Goal: Communication & Community: Ask a question

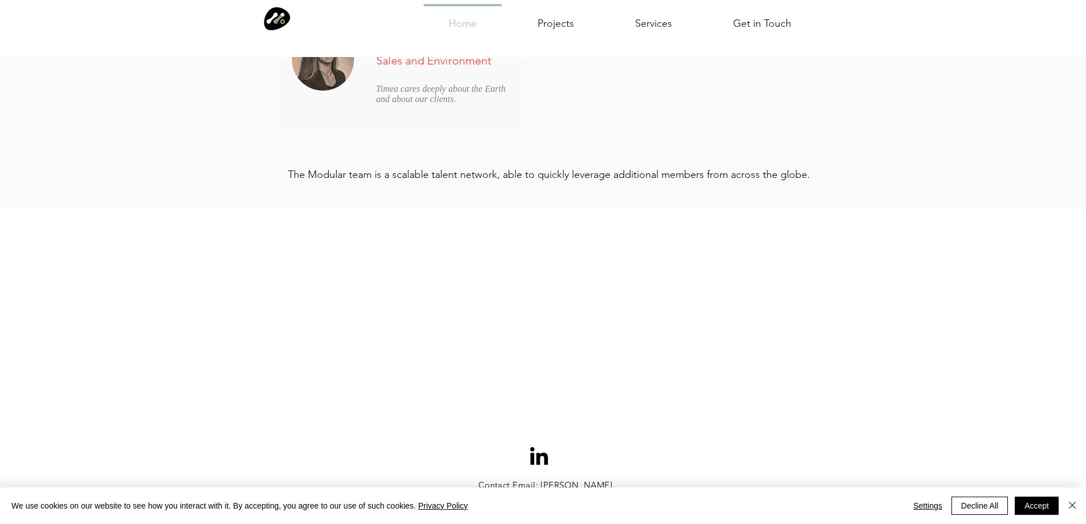
scroll to position [3245, 0]
click at [991, 516] on div "We use cookies on our website to see how you interact with it. By accepting, yo…" at bounding box center [548, 506] width 1075 height 36
click at [979, 510] on button "Decline All" at bounding box center [980, 506] width 56 height 18
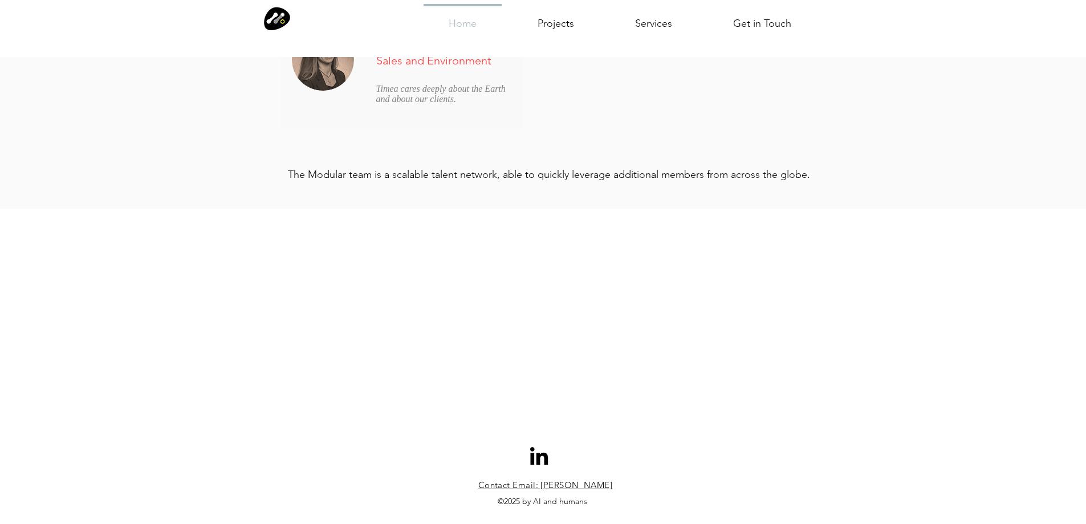
click at [502, 481] on span "Contact Email: [PERSON_NAME]" at bounding box center [545, 485] width 135 height 11
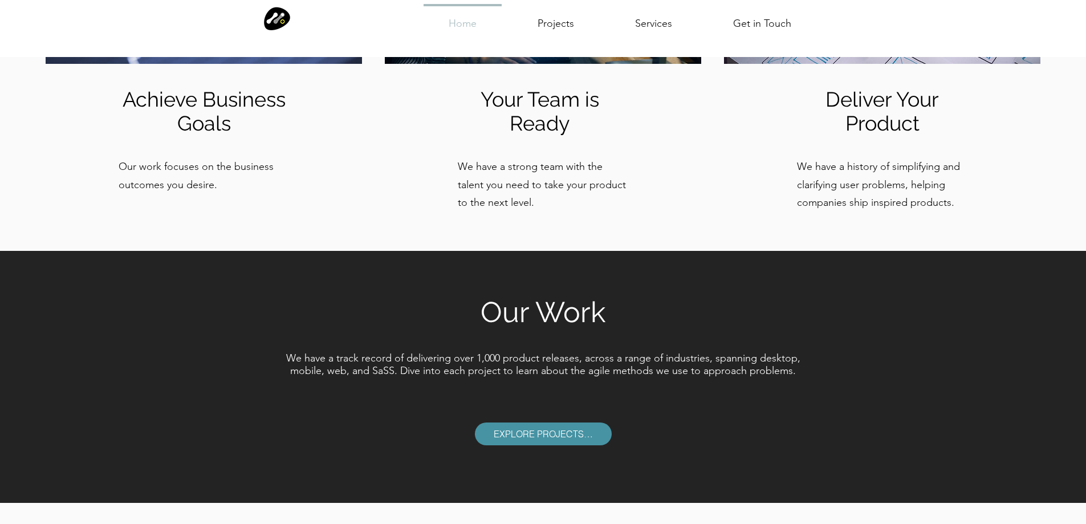
scroll to position [1366, 0]
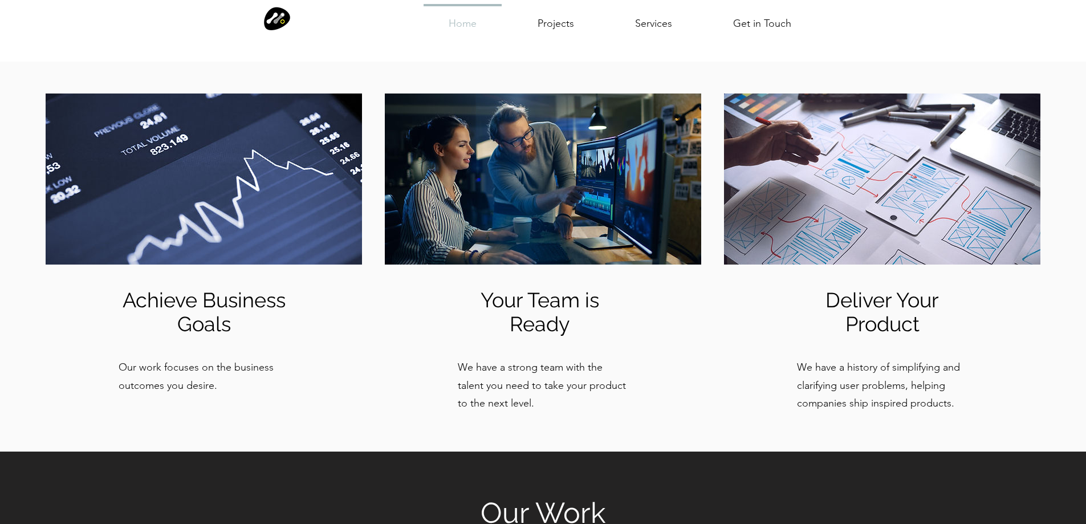
click at [762, 43] on div "Home Projects Services Get in Touch More Use tab to navigate through the menu i…" at bounding box center [543, 28] width 1086 height 57
click at [770, 25] on p "Get in Touch" at bounding box center [762, 24] width 67 height 36
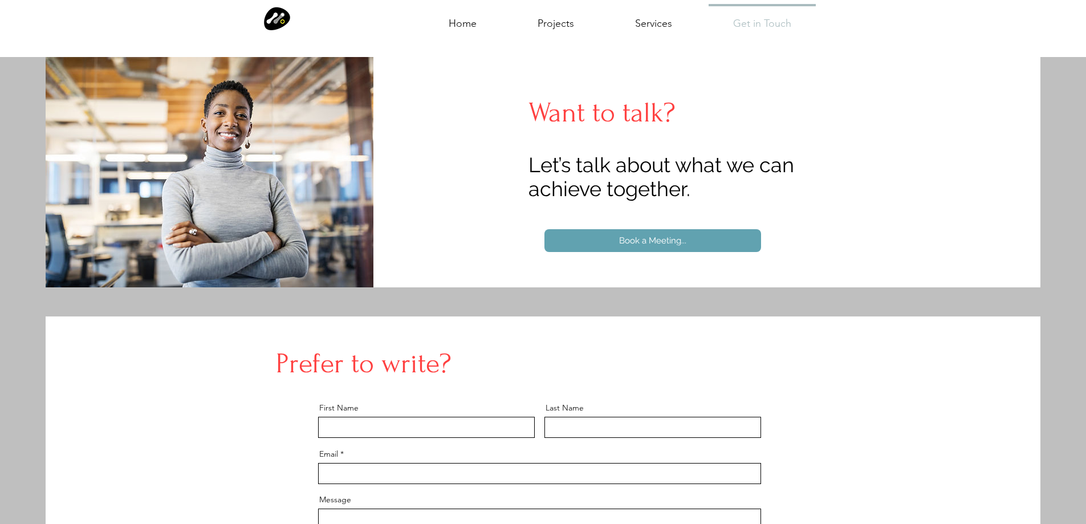
scroll to position [335, 0]
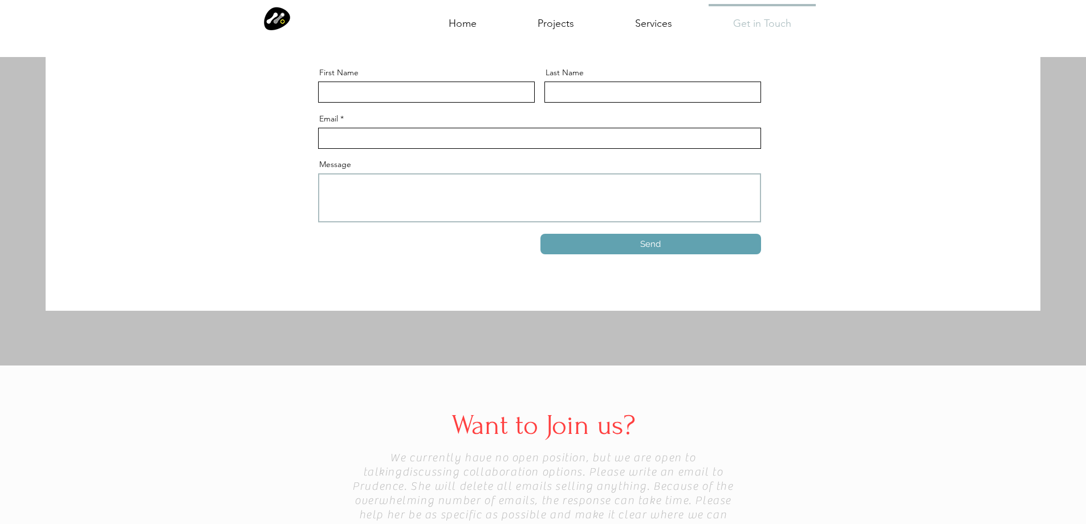
click at [417, 197] on textarea "Message" at bounding box center [539, 197] width 443 height 49
paste textarea "Beloved website owner, I’m [PERSON_NAME] from the [GEOGRAPHIC_DATA], and I’ve b…"
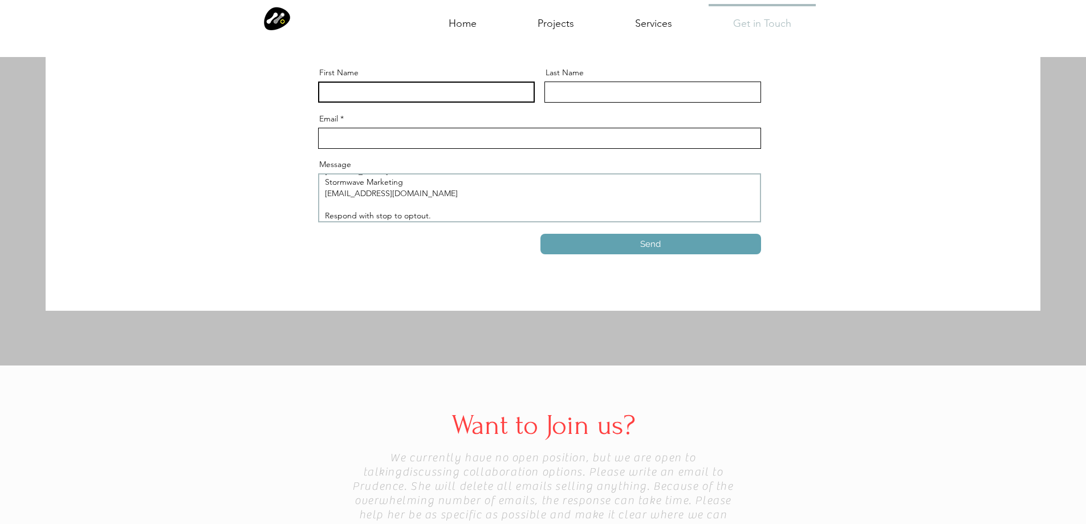
type textarea "Beloved website owner, I’m [PERSON_NAME] from the [GEOGRAPHIC_DATA], and I’ve b…"
drag, startPoint x: 376, startPoint y: 84, endPoint x: 380, endPoint y: 99, distance: 15.2
click at [377, 93] on input "First Name" at bounding box center [426, 92] width 217 height 21
type input "[PERSON_NAME]"
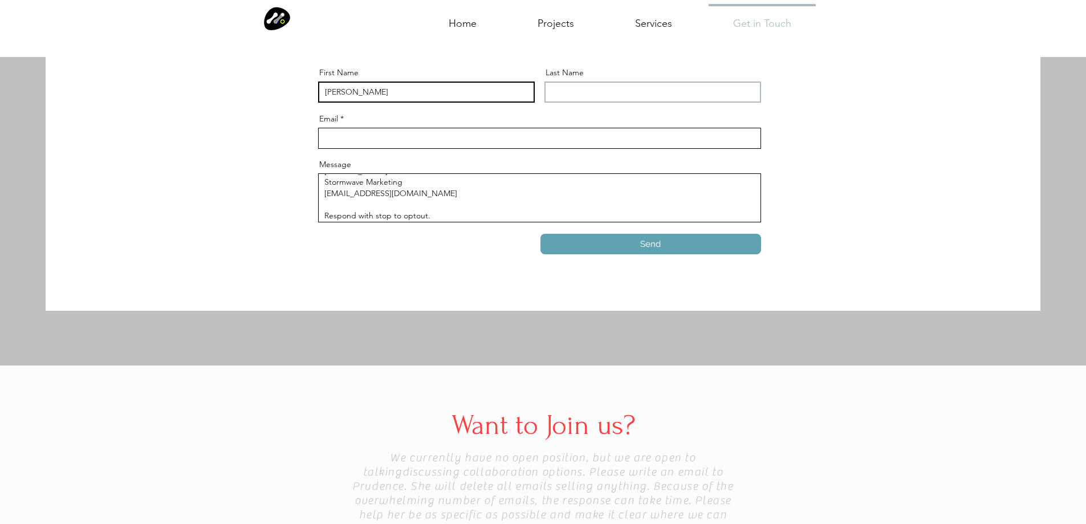
type input "[PERSON_NAME]"
type input "[EMAIL_ADDRESS][DOMAIN_NAME]"
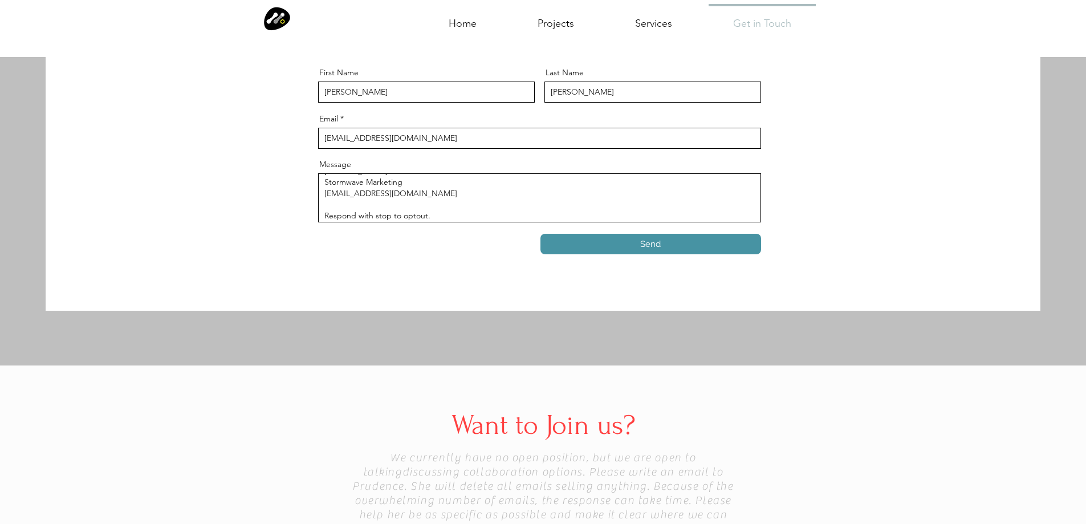
click at [651, 251] on button "Send" at bounding box center [651, 244] width 221 height 21
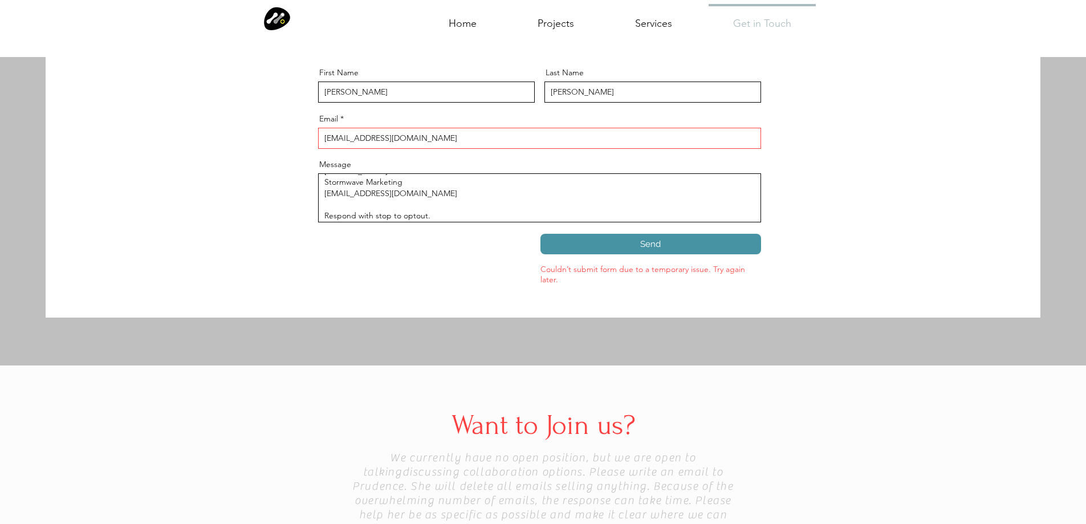
click at [691, 249] on button "Send" at bounding box center [651, 244] width 221 height 21
click at [647, 244] on span "Send" at bounding box center [650, 244] width 21 height 12
